Goal: Information Seeking & Learning: Learn about a topic

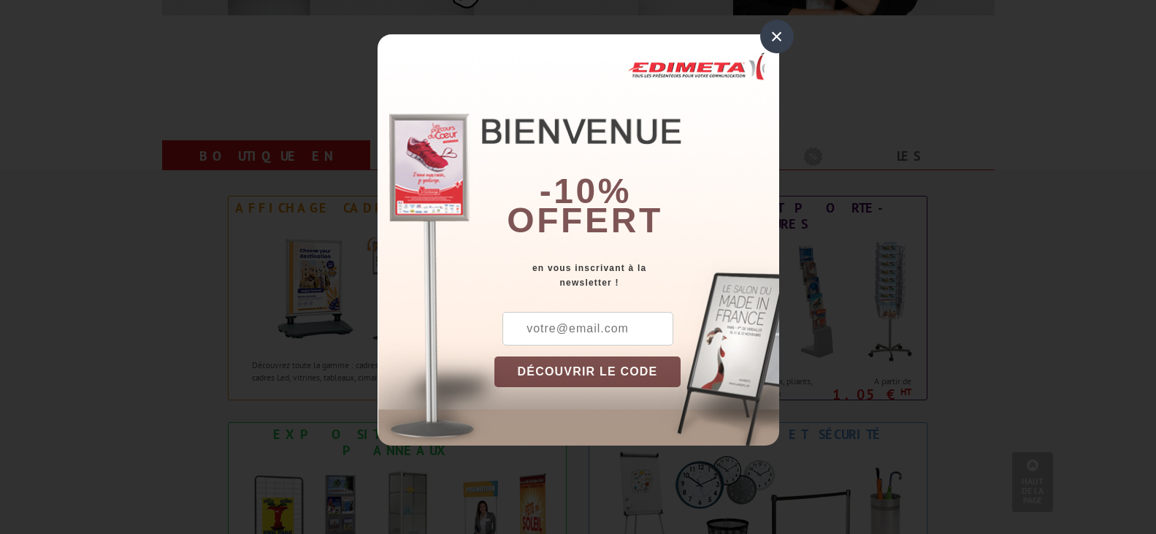
scroll to position [511, 0]
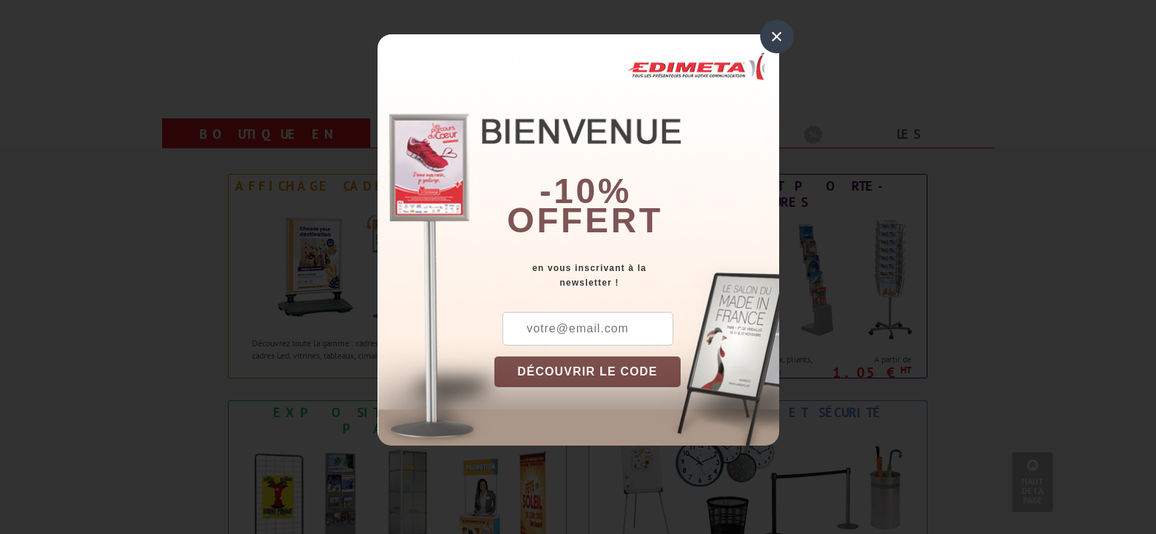
click at [774, 30] on div "×" at bounding box center [777, 37] width 34 height 34
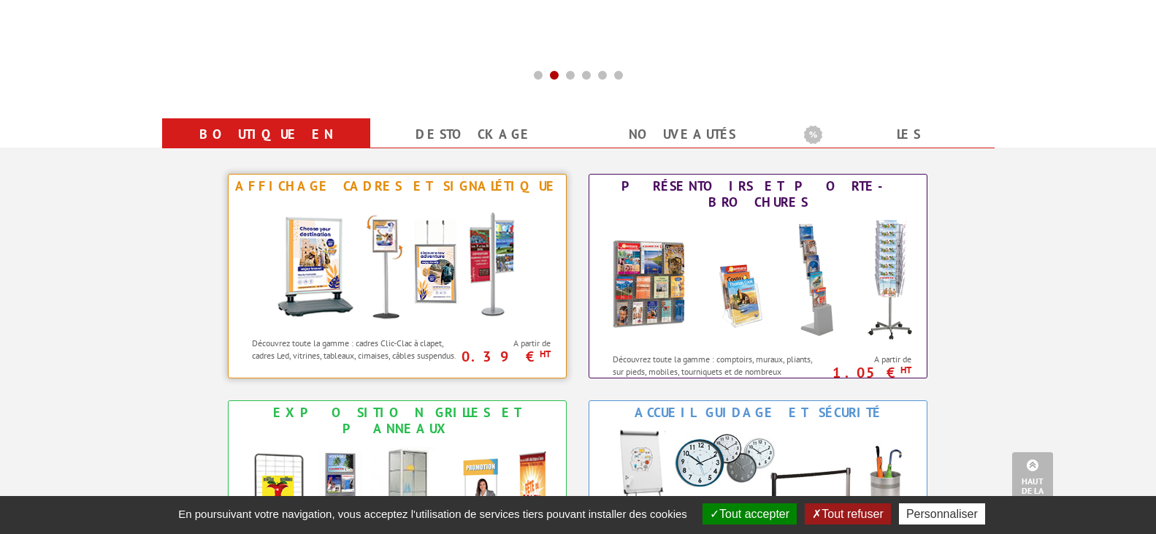
click at [432, 253] on img at bounding box center [397, 263] width 270 height 131
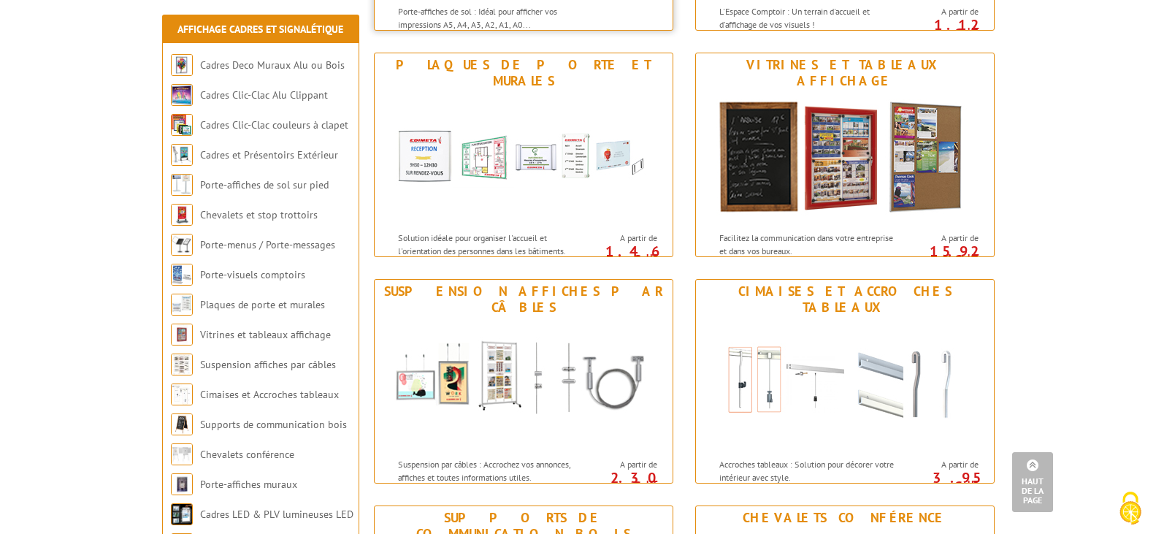
scroll to position [1095, 0]
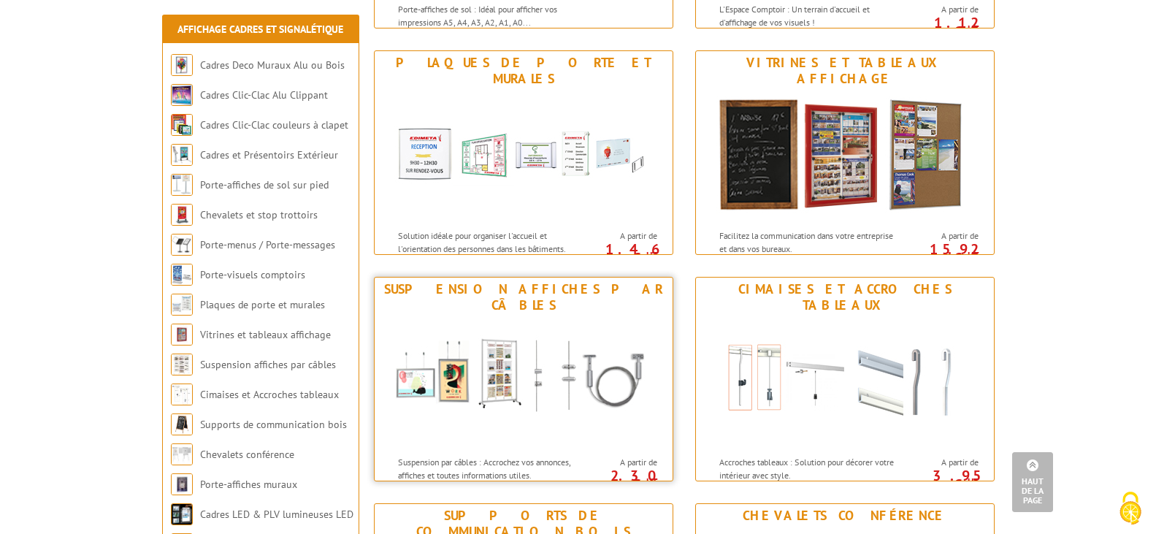
click at [444, 362] on img at bounding box center [523, 382] width 270 height 131
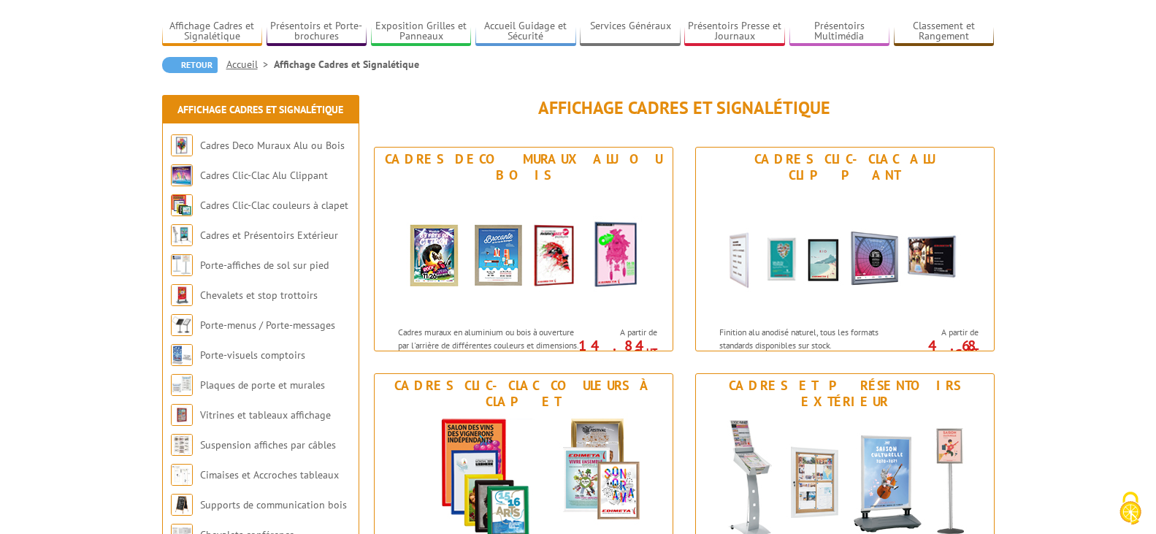
scroll to position [72, 0]
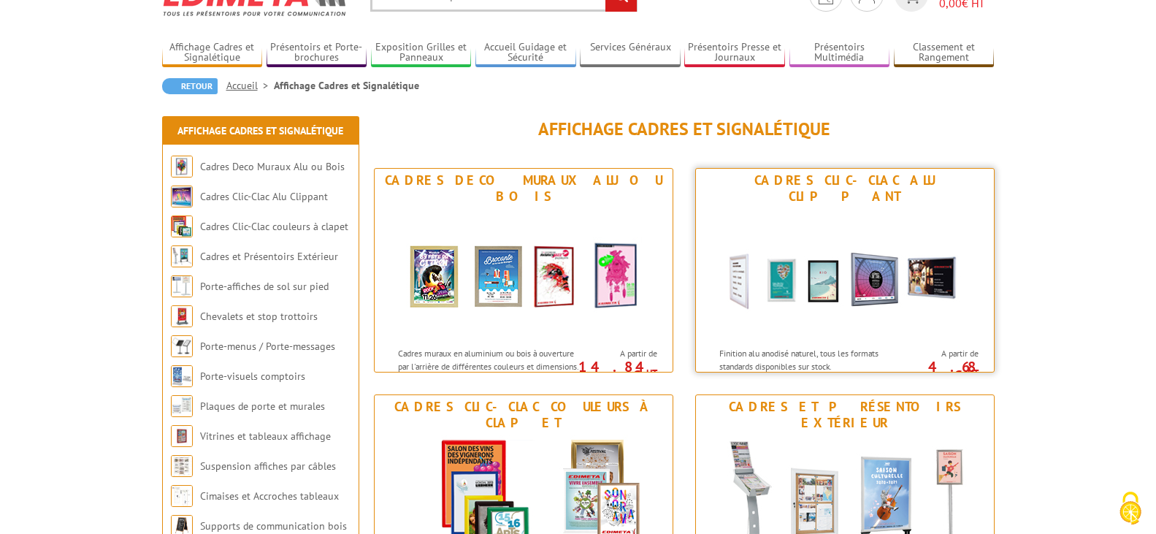
click at [818, 282] on img at bounding box center [845, 273] width 270 height 131
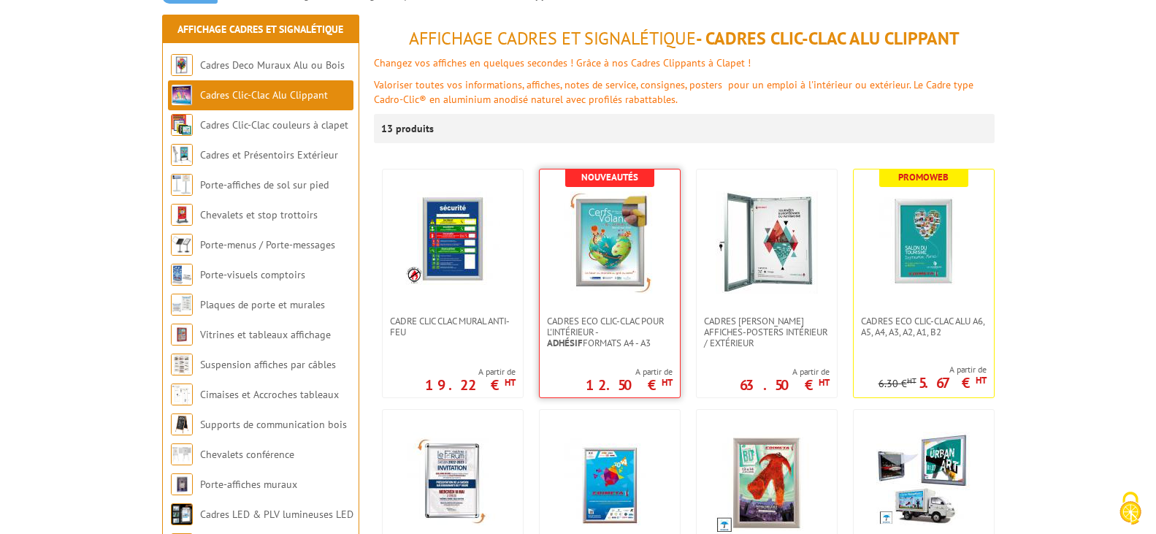
scroll to position [219, 0]
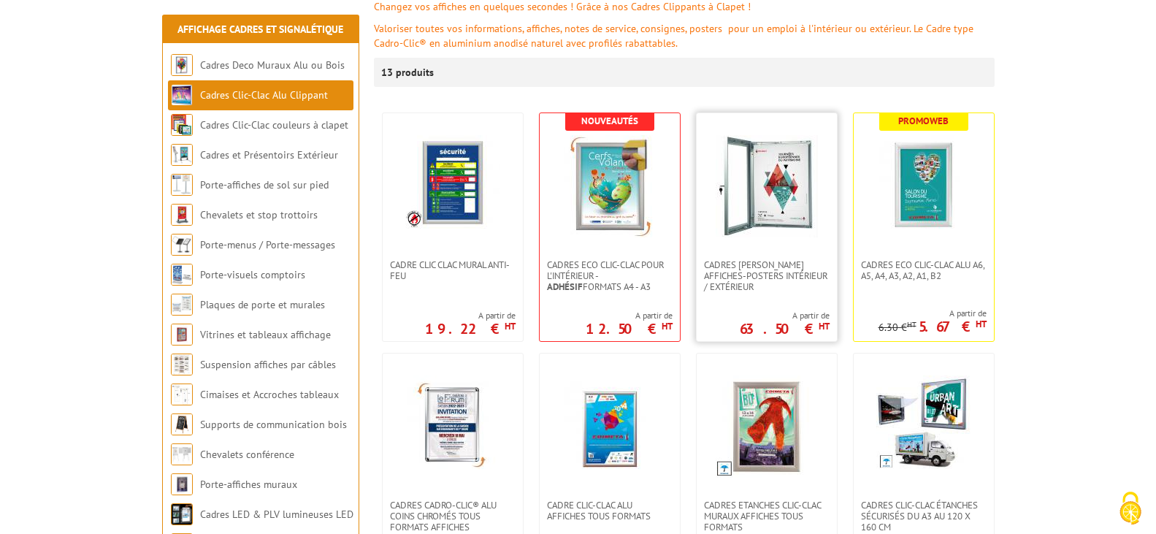
click at [785, 246] on link at bounding box center [766, 186] width 140 height 146
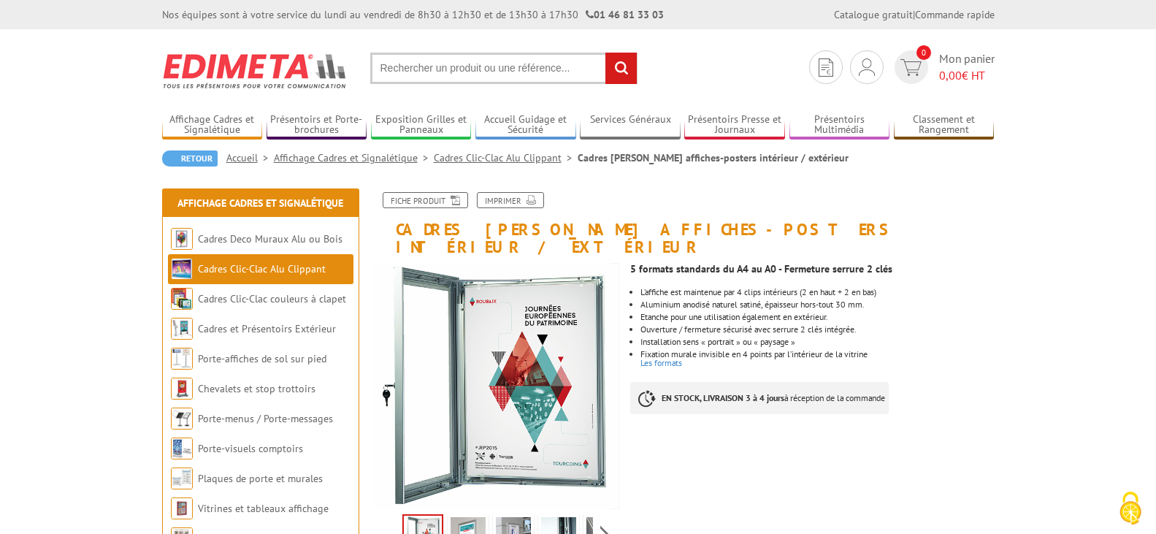
scroll to position [146, 0]
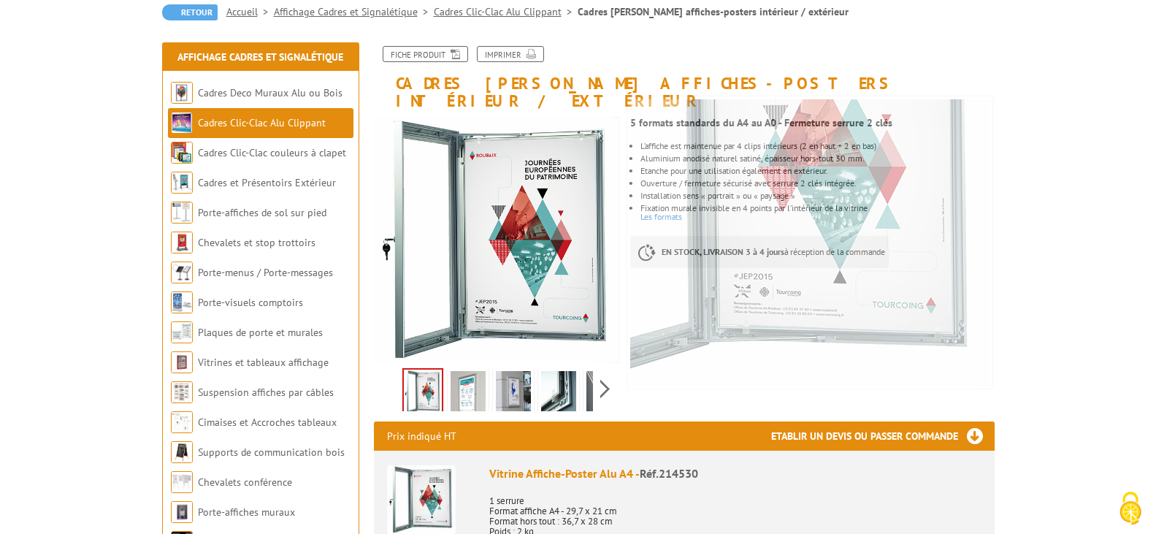
click at [466, 372] on img at bounding box center [467, 393] width 35 height 45
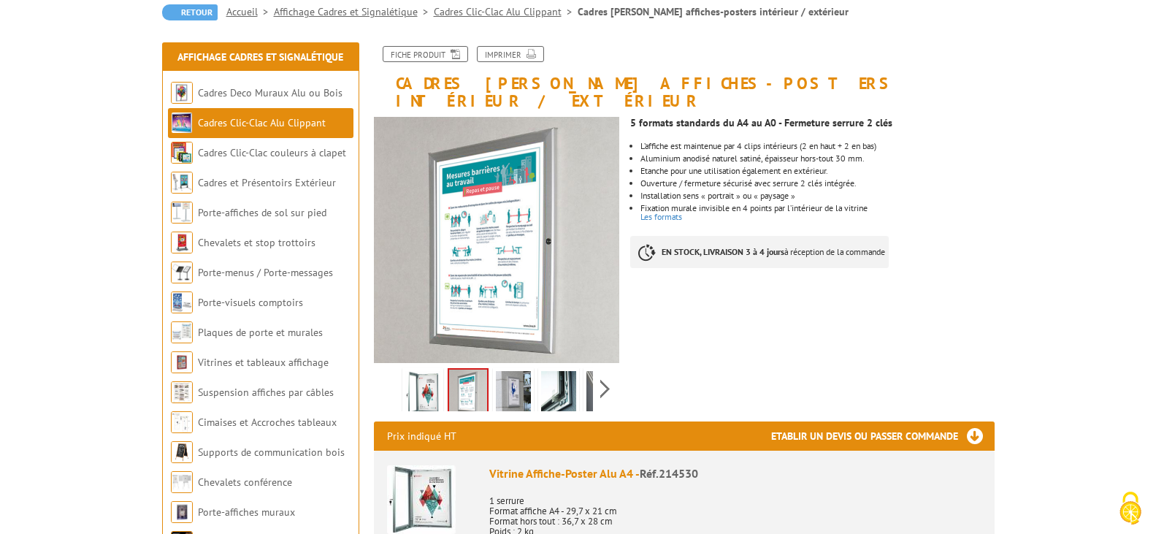
click at [523, 371] on img at bounding box center [513, 393] width 35 height 45
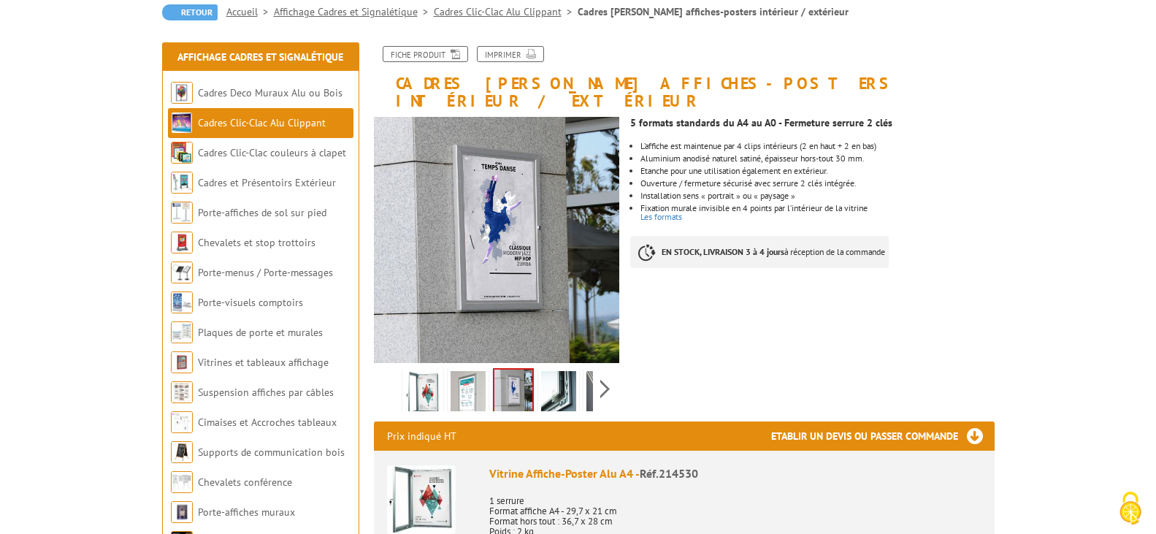
click at [552, 372] on img at bounding box center [558, 393] width 35 height 45
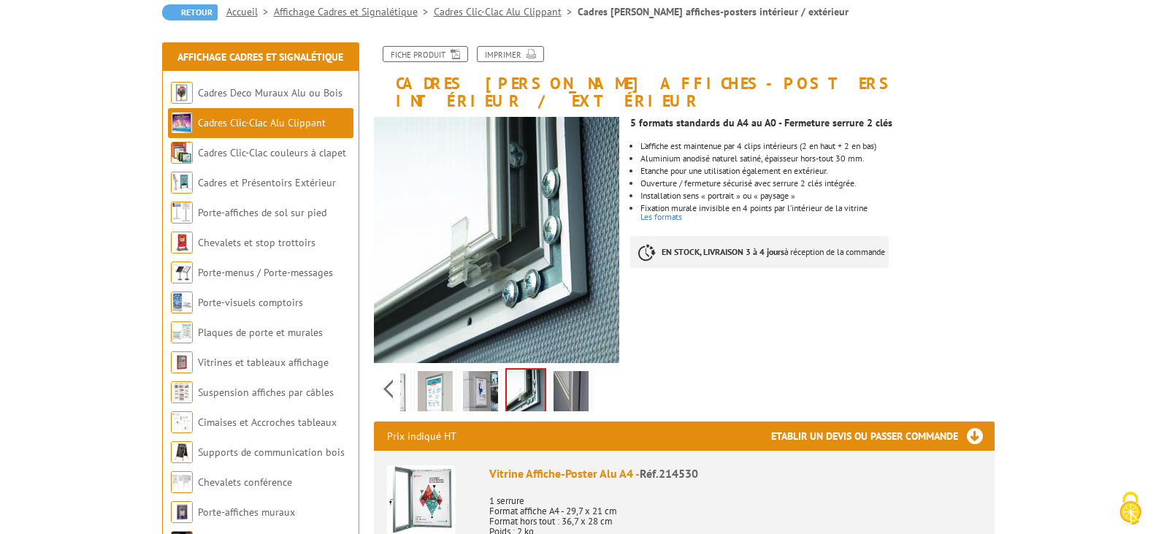
click at [607, 368] on div "Previous Next" at bounding box center [497, 388] width 246 height 51
click at [574, 371] on img at bounding box center [570, 393] width 35 height 45
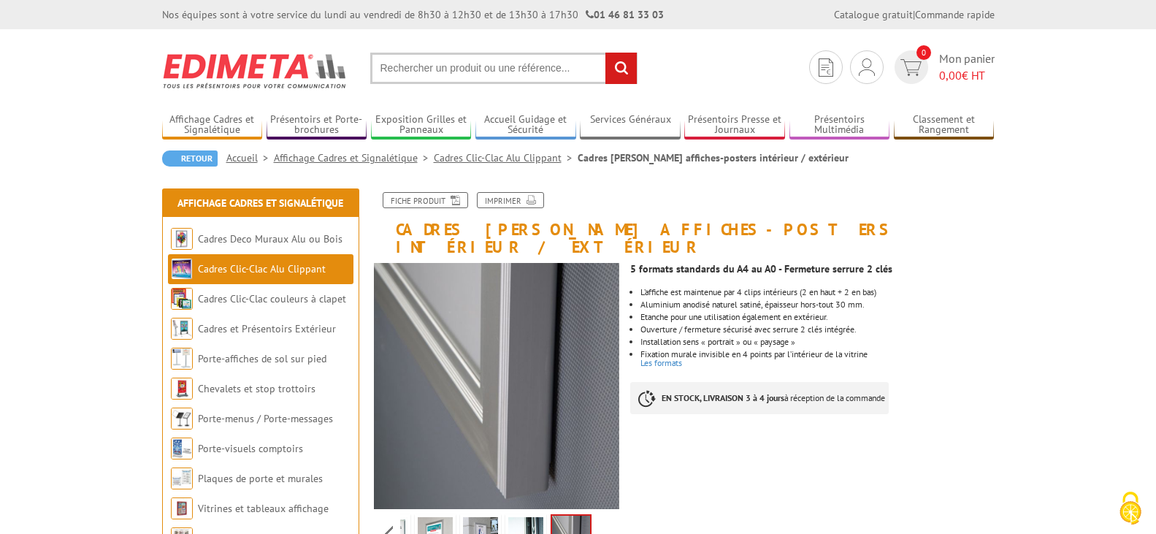
scroll to position [73, 0]
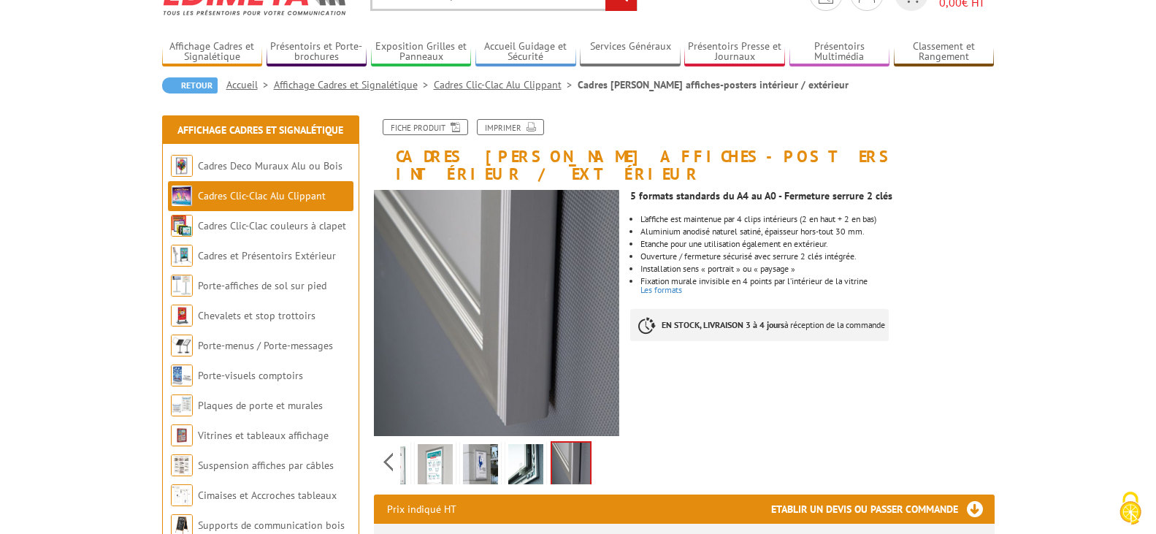
click at [429, 444] on img at bounding box center [435, 466] width 35 height 45
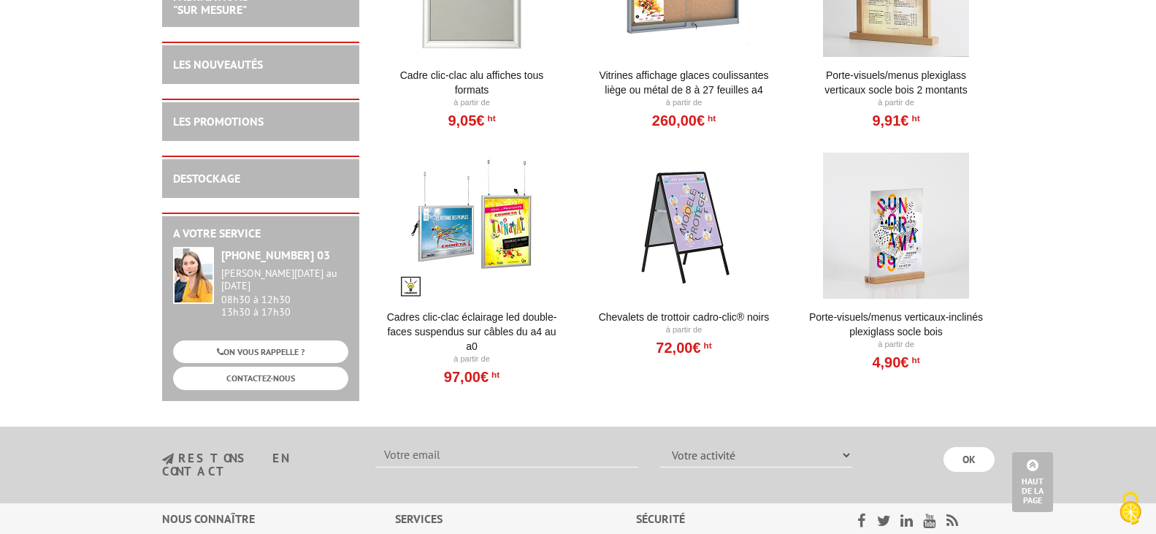
scroll to position [1460, 0]
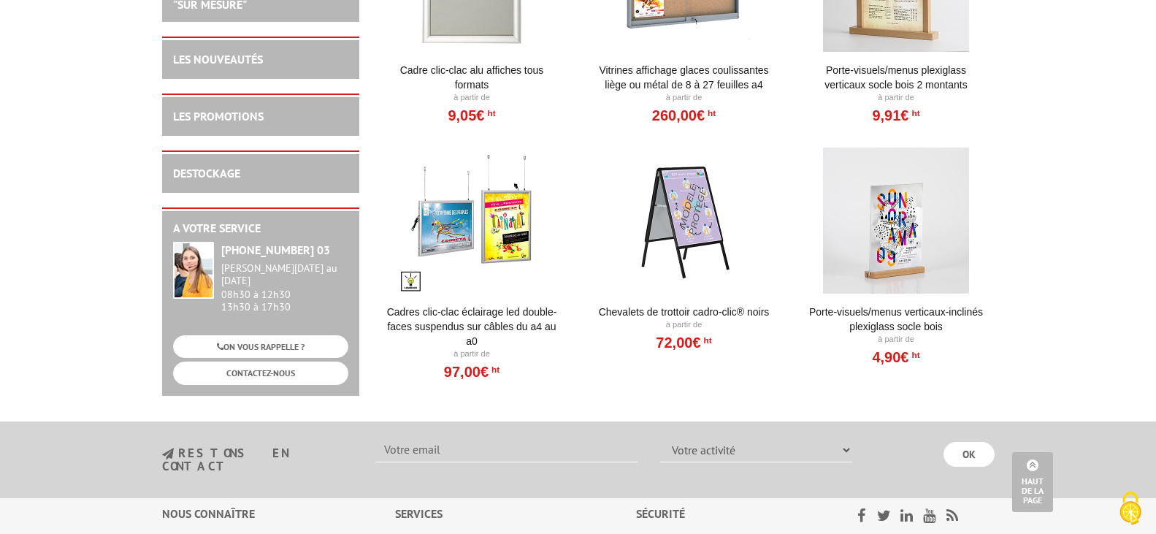
click at [906, 223] on div at bounding box center [896, 220] width 180 height 146
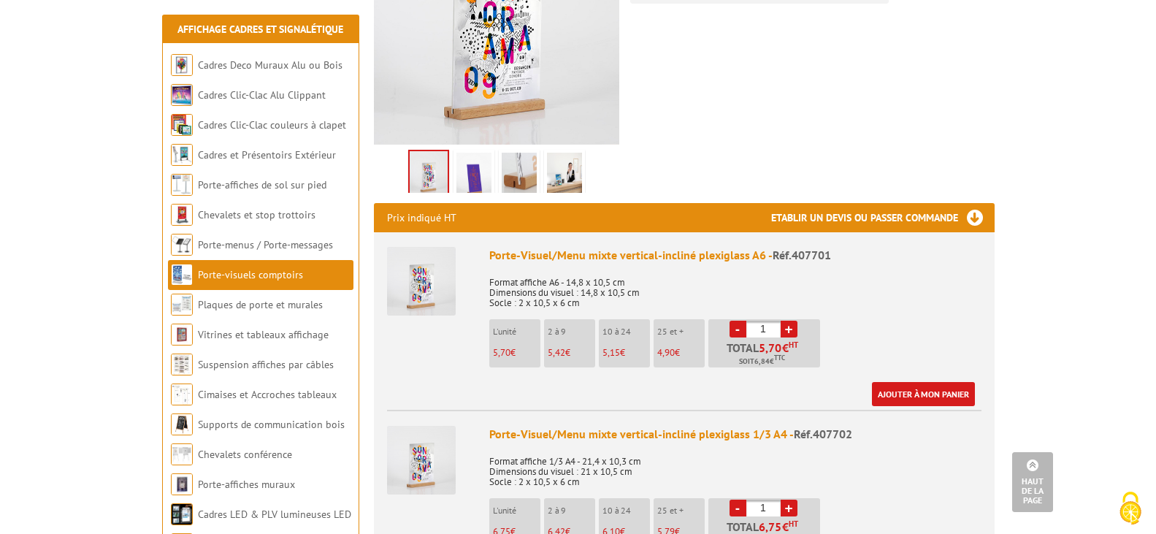
scroll to position [146, 0]
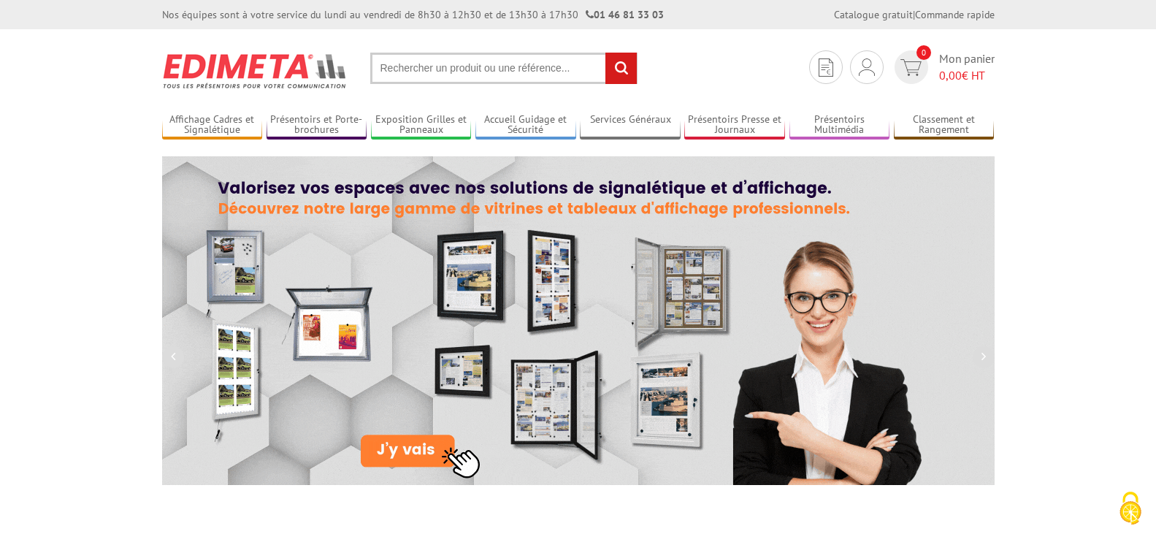
scroll to position [146, 0]
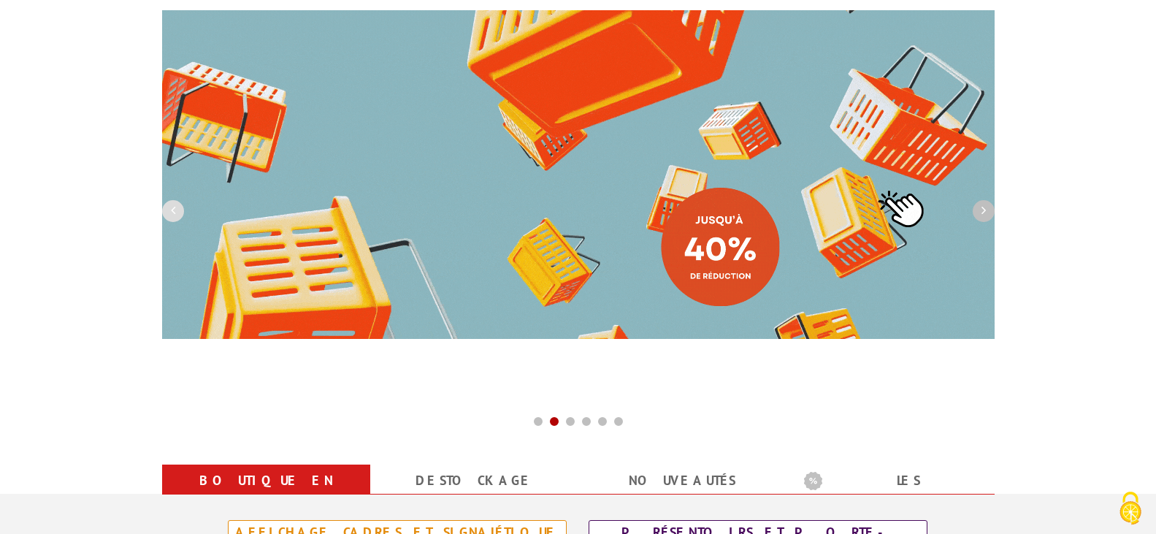
click at [980, 210] on button "button" at bounding box center [983, 211] width 22 height 22
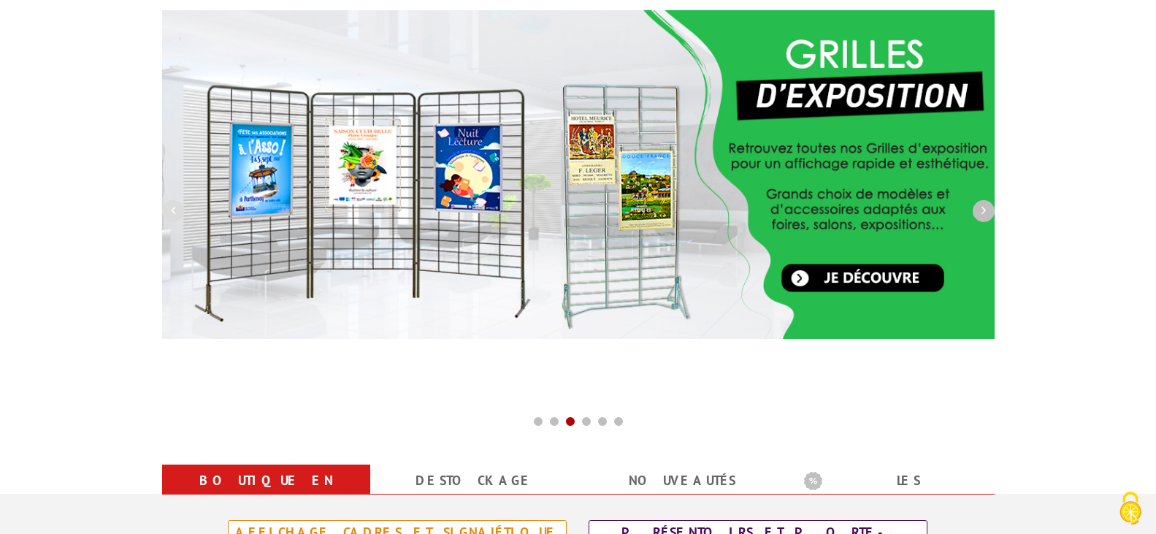
click at [980, 212] on button "button" at bounding box center [983, 211] width 22 height 22
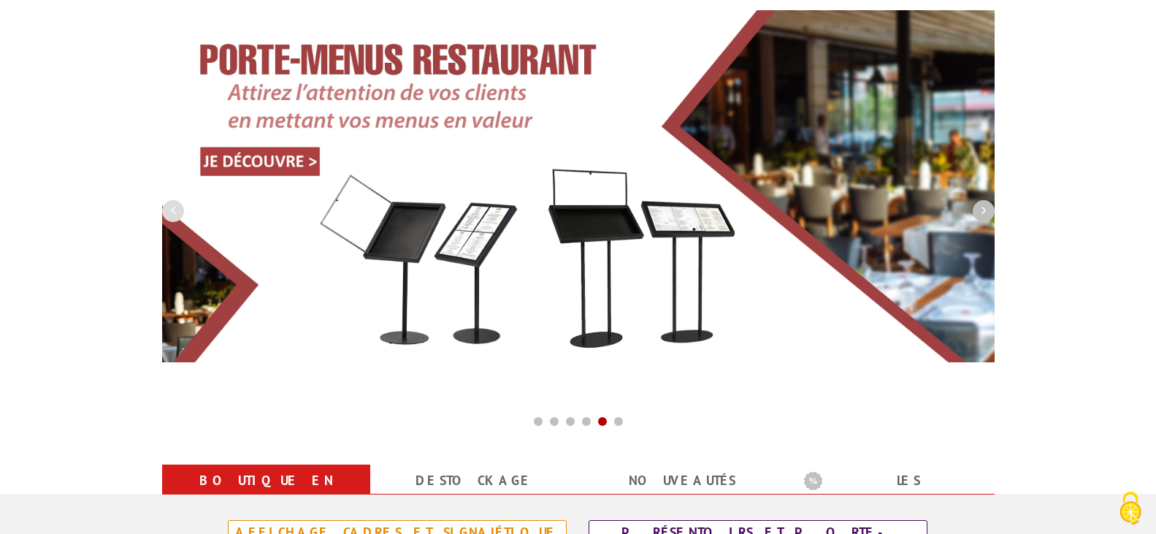
click at [980, 212] on button "button" at bounding box center [983, 211] width 22 height 22
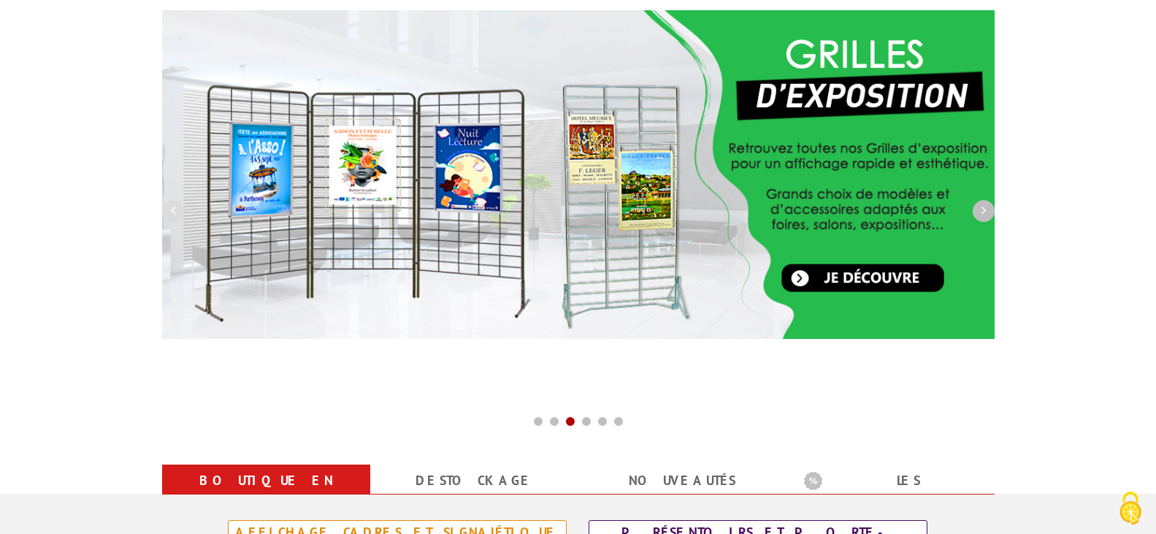
click at [981, 204] on icon "button" at bounding box center [983, 210] width 4 height 13
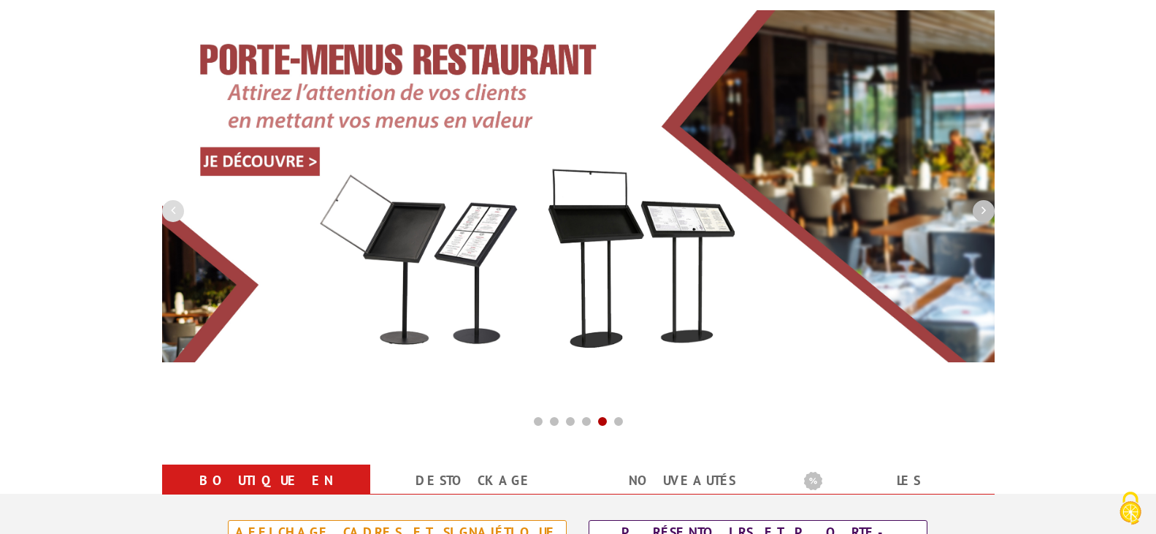
click at [981, 204] on icon "button" at bounding box center [983, 210] width 4 height 13
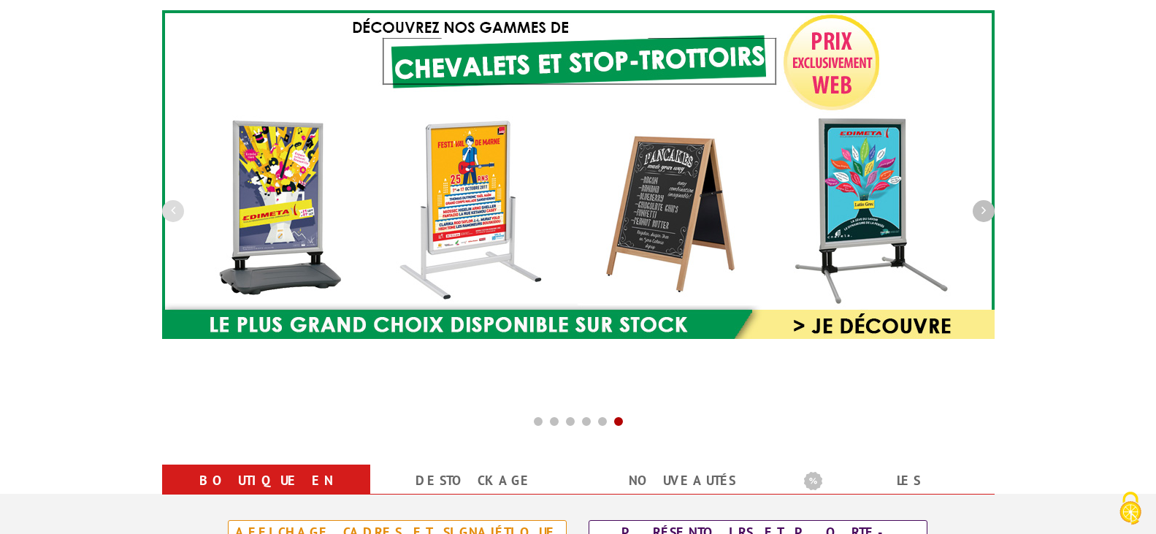
click at [981, 204] on icon "button" at bounding box center [983, 210] width 4 height 13
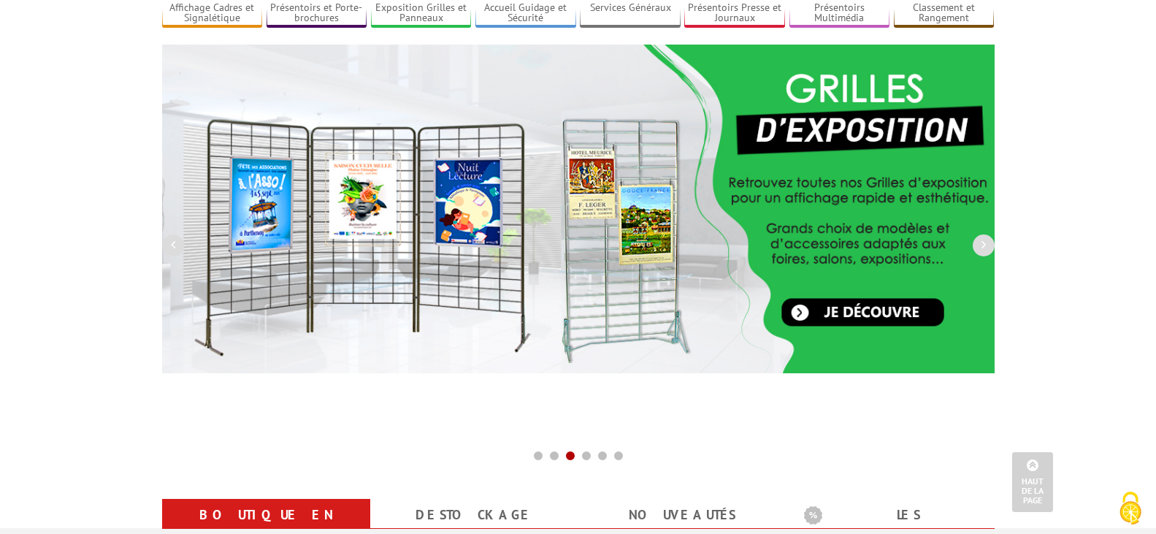
scroll to position [0, 0]
